Goal: Transaction & Acquisition: Purchase product/service

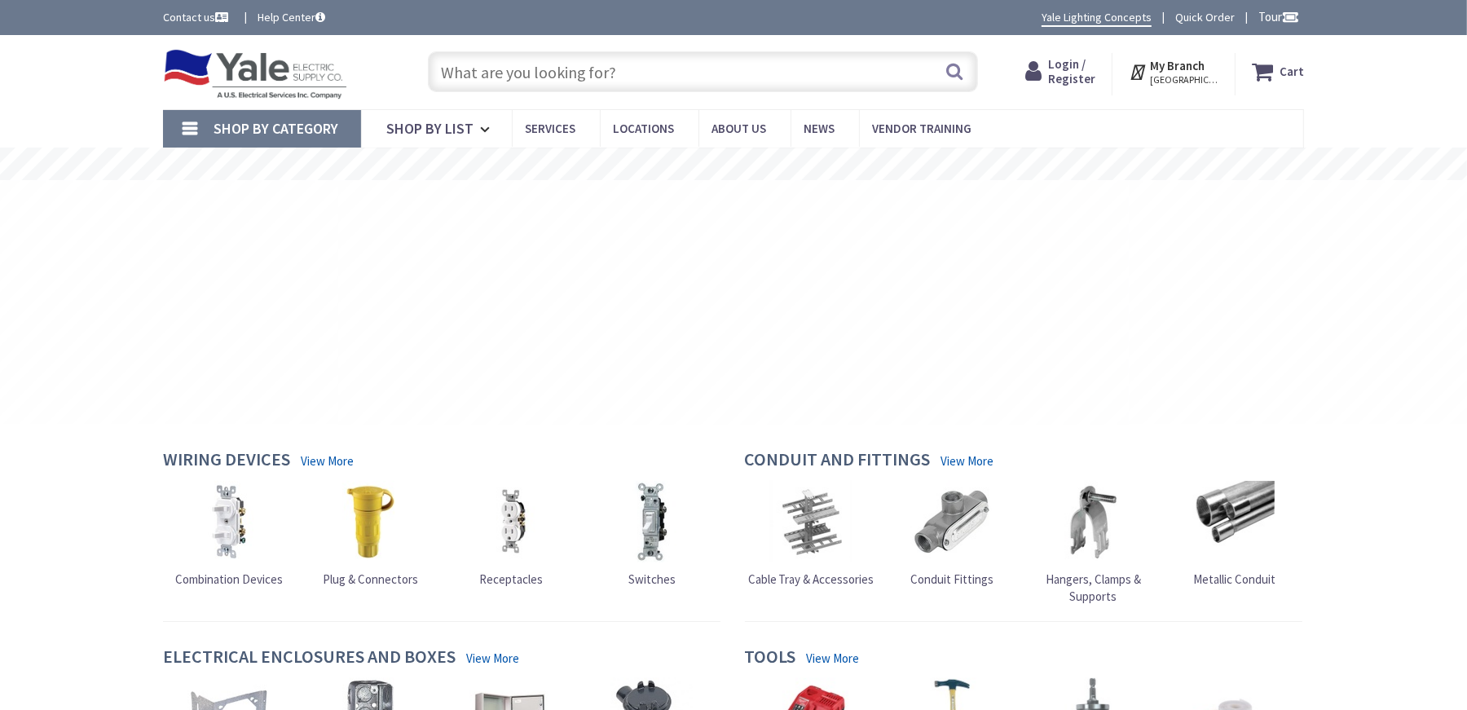
type input "[PERSON_NAME][GEOGRAPHIC_DATA], [GEOGRAPHIC_DATA]"
click at [482, 130] on icon at bounding box center [487, 130] width 15 height 36
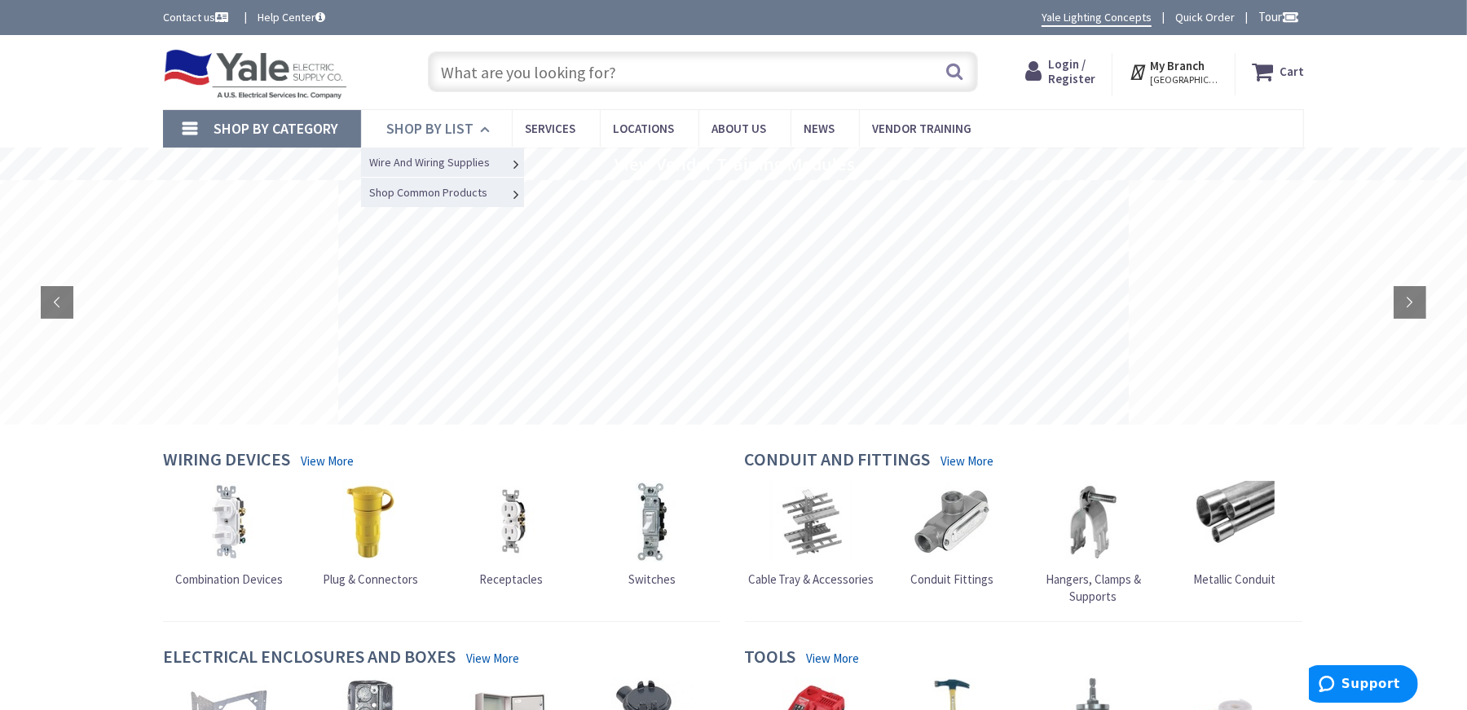
click at [480, 130] on icon at bounding box center [487, 130] width 15 height 36
click at [206, 130] on link "Shop By Category" at bounding box center [262, 128] width 198 height 37
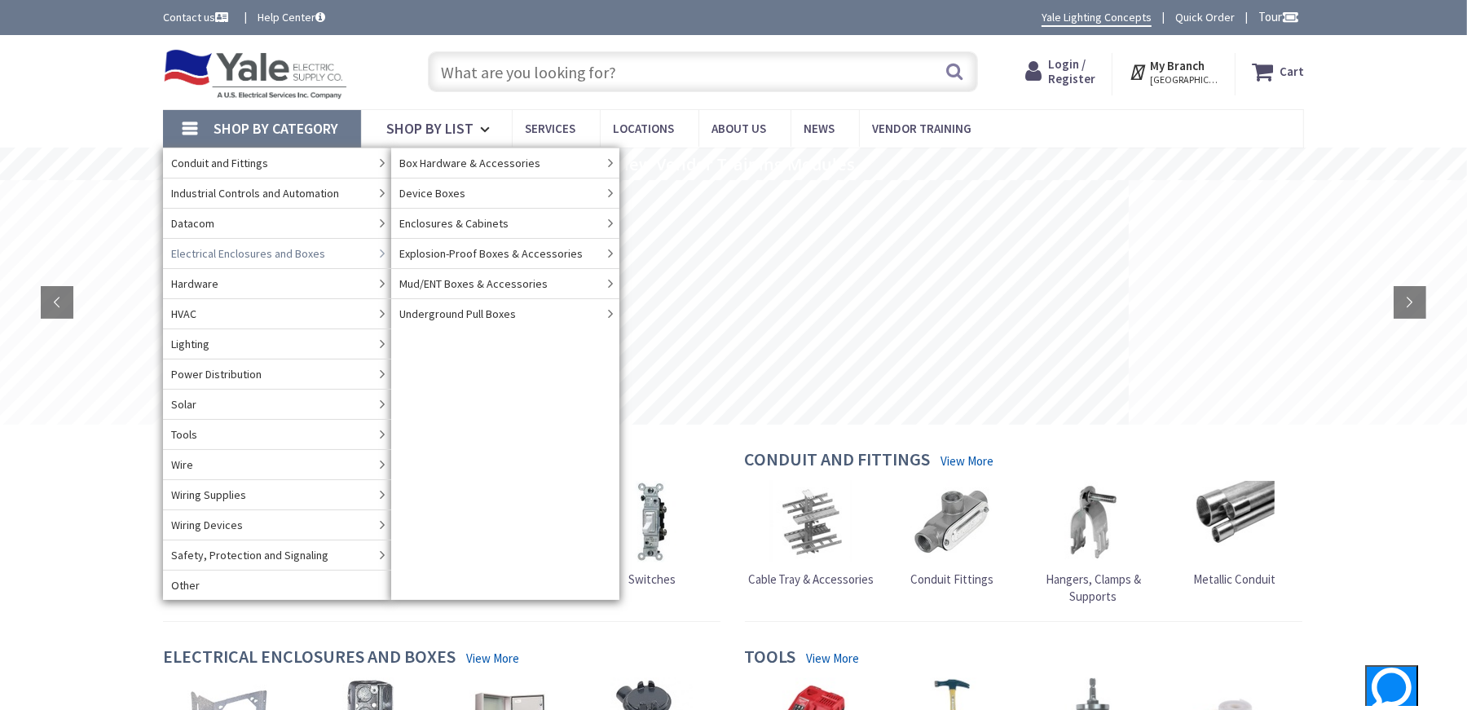
click at [302, 258] on span "Electrical Enclosures and Boxes" at bounding box center [248, 253] width 154 height 16
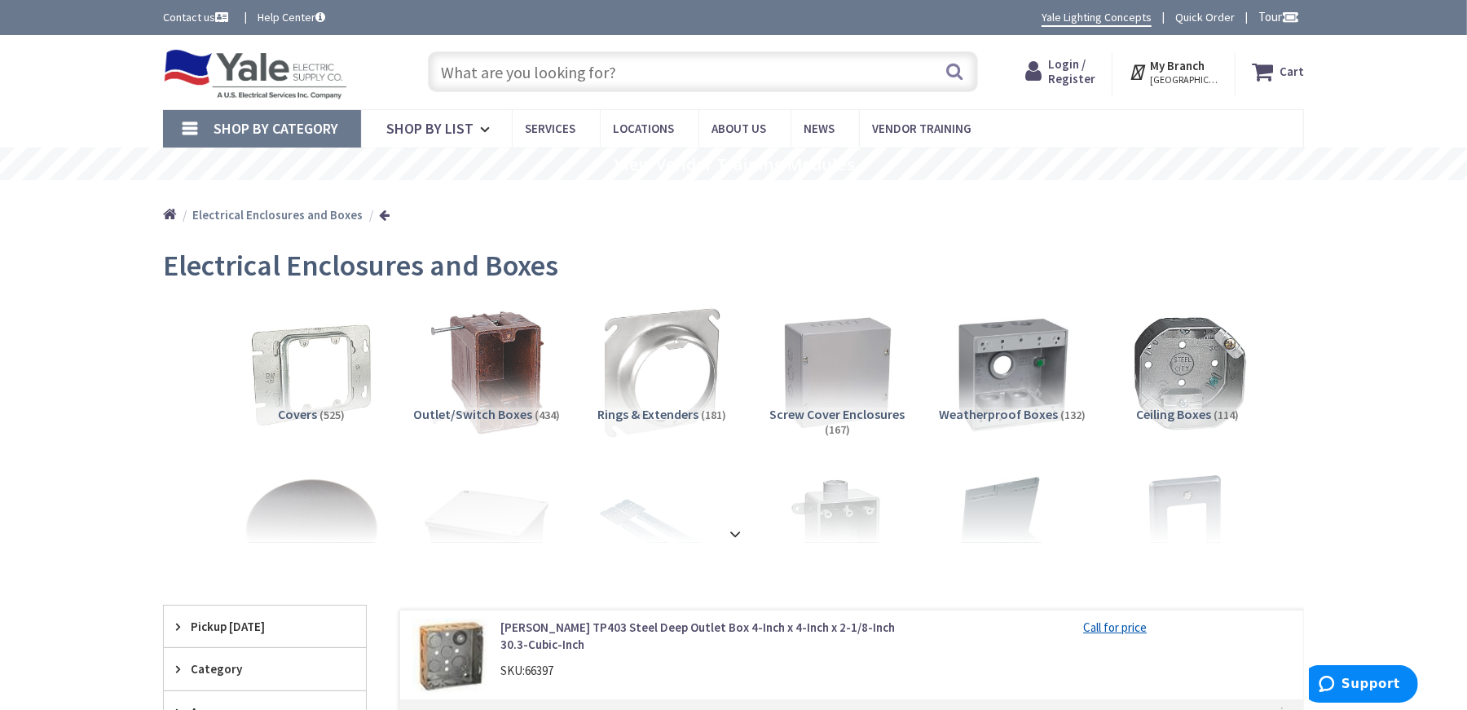
click at [191, 130] on link "Shop By Category" at bounding box center [262, 128] width 198 height 37
